Goal: Find specific page/section: Find specific page/section

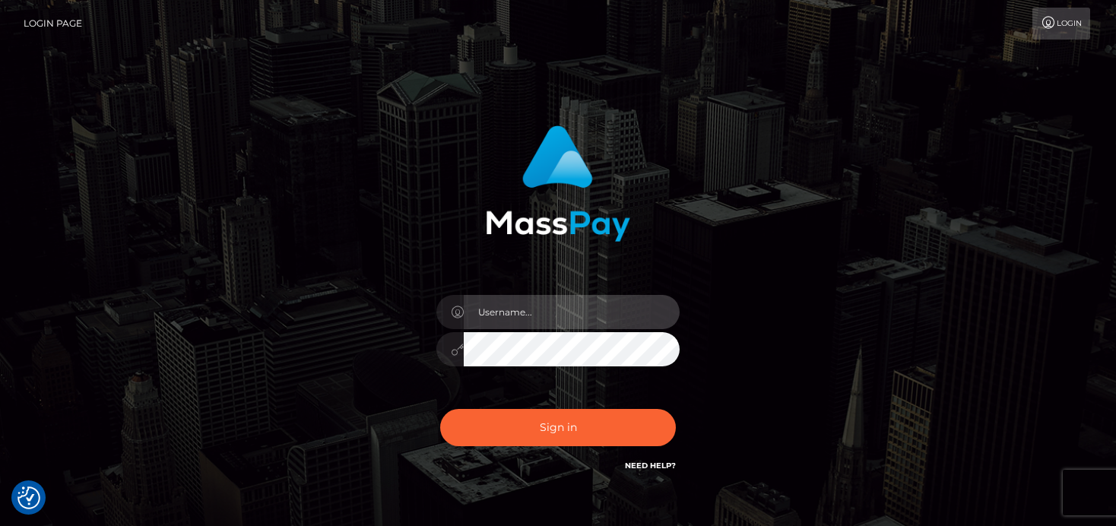
type input "denise"
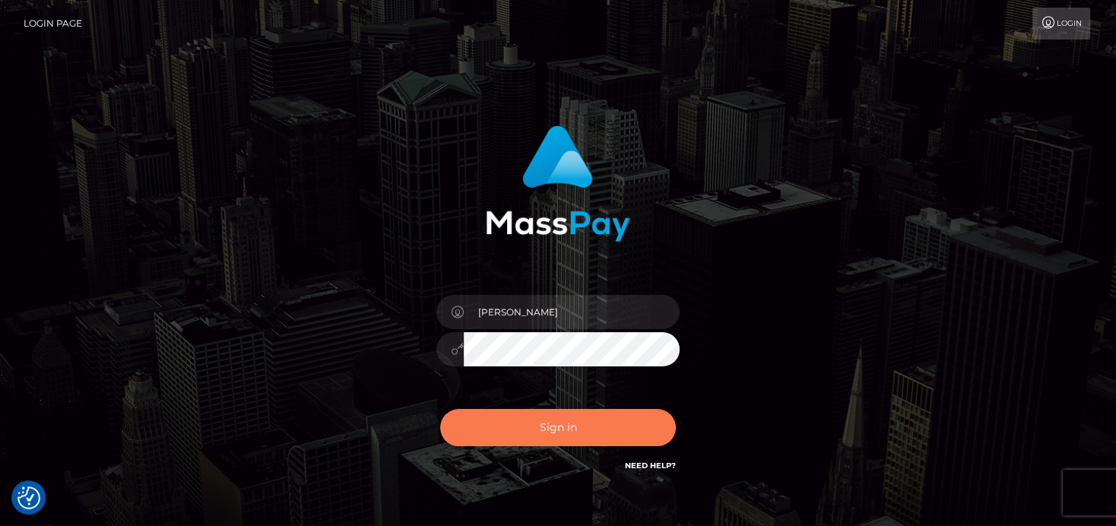
click at [574, 427] on button "Sign in" at bounding box center [558, 427] width 236 height 37
type input "denise"
click at [518, 427] on button "Sign in" at bounding box center [558, 427] width 236 height 37
click at [509, 425] on button "Sign in" at bounding box center [558, 427] width 236 height 37
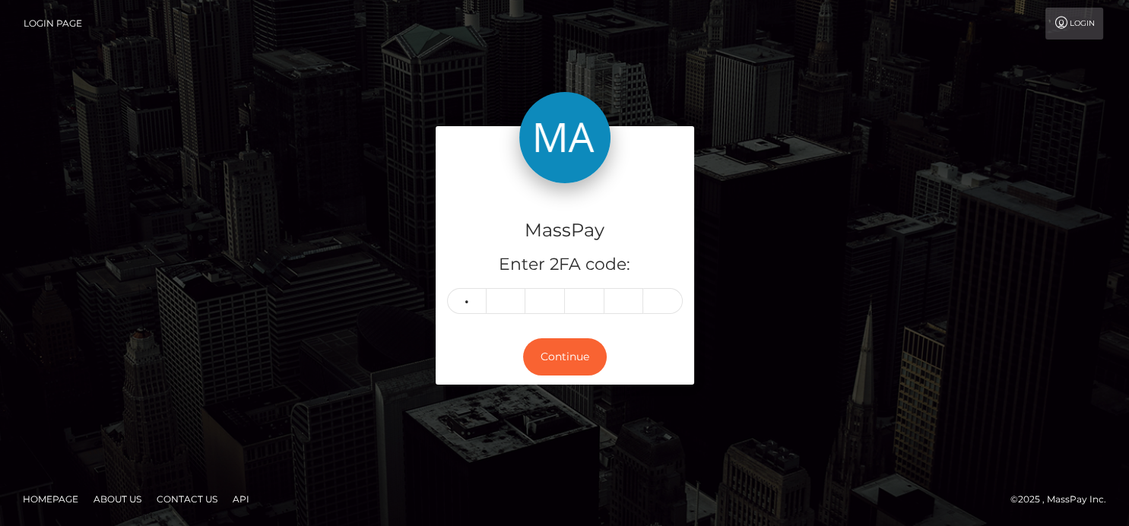
type input "2"
type input "7"
type input "3"
type input "4"
type input "0"
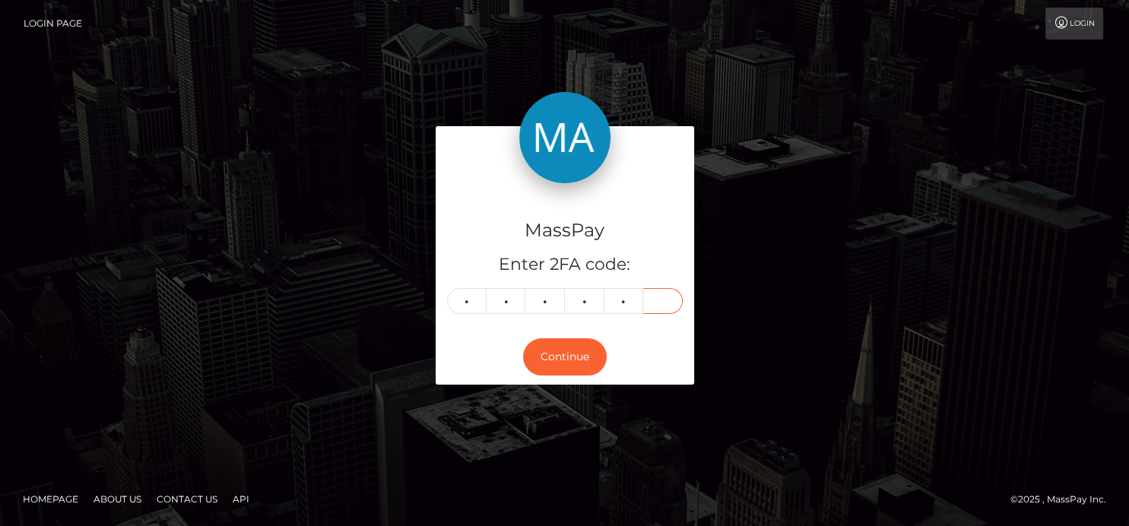
type input "2"
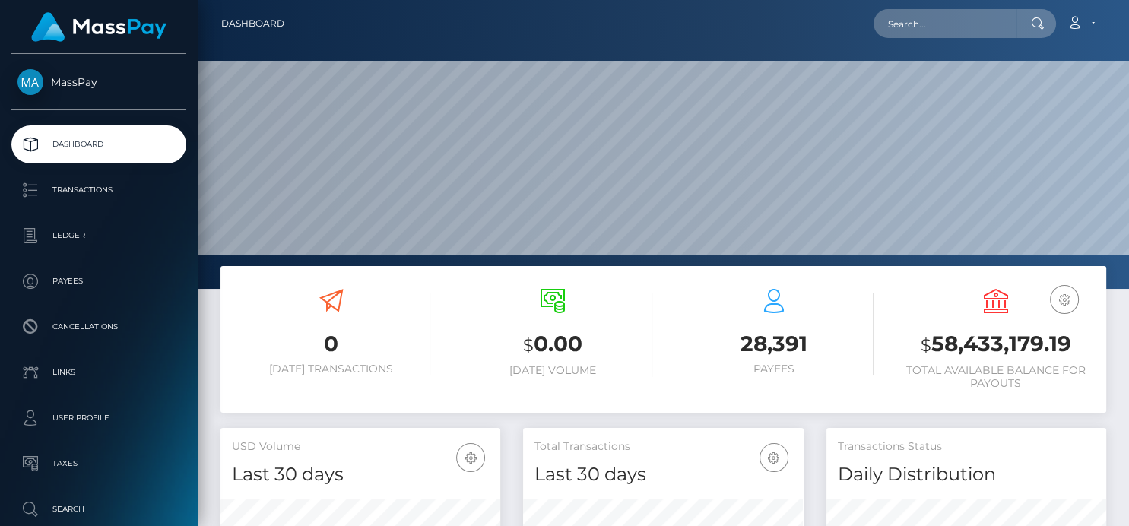
scroll to position [269, 280]
click at [938, 29] on input "text" at bounding box center [945, 23] width 143 height 29
paste input "solomia2023.2023@gmail.com"
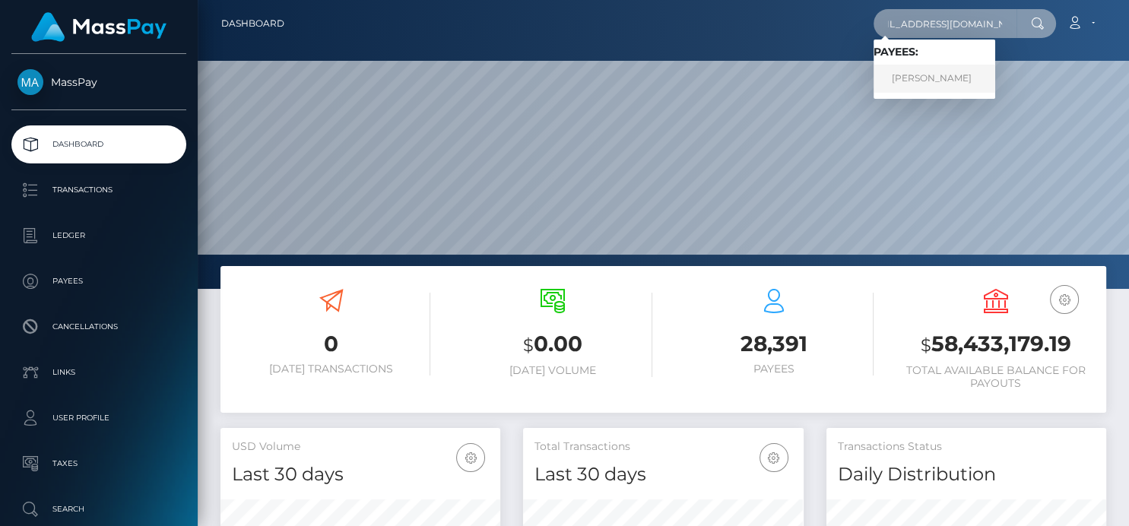
type input "solomia2023.2023@gmail.com"
click at [903, 87] on link "KATERYNA CIHAN" at bounding box center [935, 79] width 122 height 28
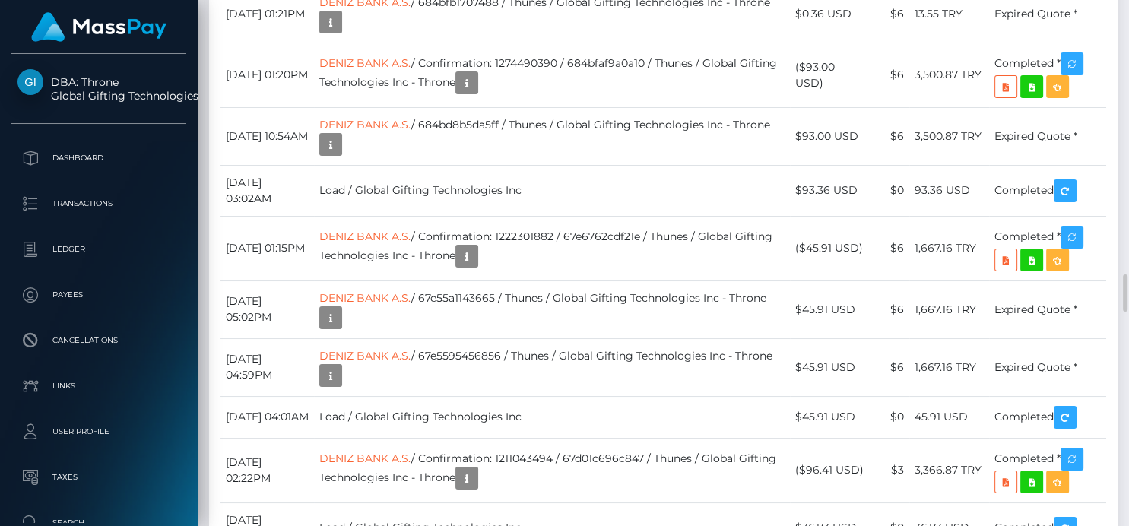
scroll to position [3976, 0]
